Goal: Entertainment & Leisure: Browse casually

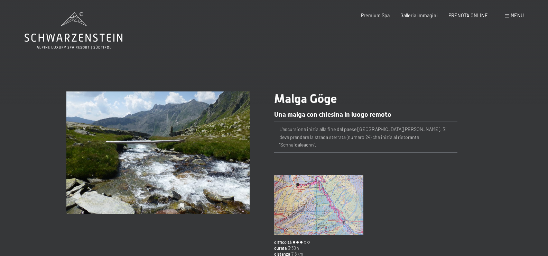
click at [311, 206] on img at bounding box center [319, 205] width 90 height 60
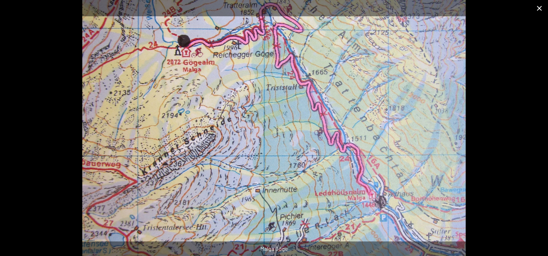
click at [538, 8] on button "Close gallery" at bounding box center [539, 8] width 17 height 16
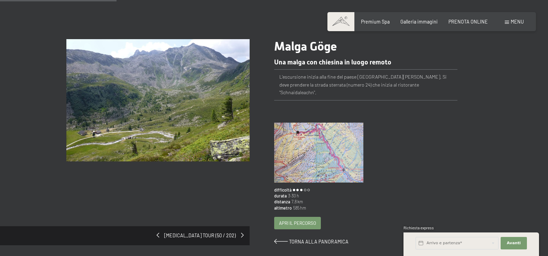
scroll to position [104, 0]
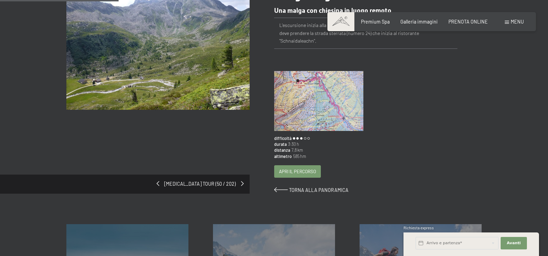
click at [197, 51] on img at bounding box center [157, 49] width 183 height 122
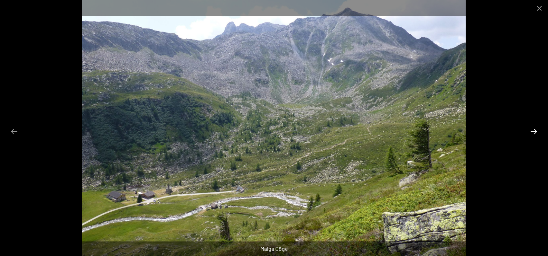
click at [535, 132] on button "Next slide" at bounding box center [534, 131] width 15 height 13
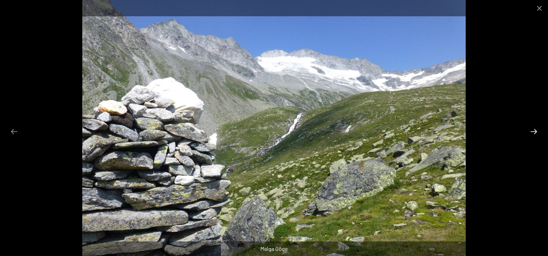
click at [535, 132] on button "Next slide" at bounding box center [534, 131] width 15 height 13
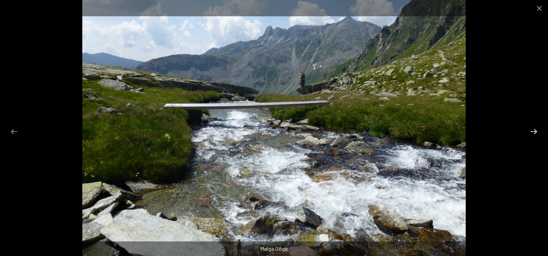
click at [535, 130] on button "Next slide" at bounding box center [534, 131] width 15 height 13
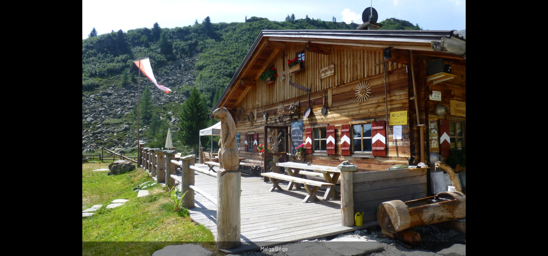
click at [535, 130] on button "Next slide" at bounding box center [537, 131] width 15 height 13
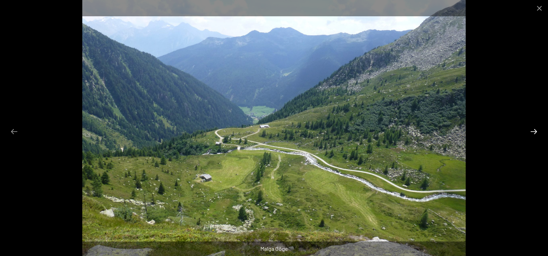
click at [535, 130] on button "Next slide" at bounding box center [534, 131] width 15 height 13
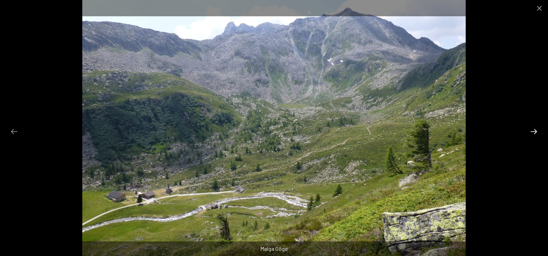
click at [535, 130] on button "Next slide" at bounding box center [534, 131] width 15 height 13
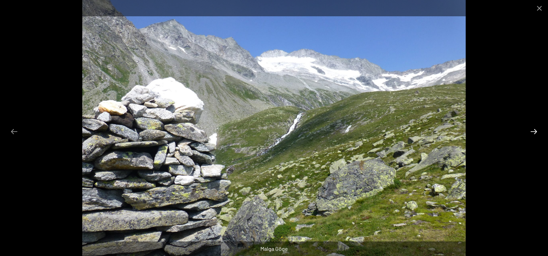
click at [535, 130] on button "Next slide" at bounding box center [534, 131] width 15 height 13
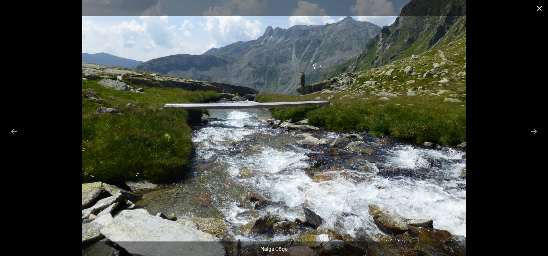
click at [542, 8] on button "Close gallery" at bounding box center [539, 8] width 17 height 16
